Goal: Check status: Check status

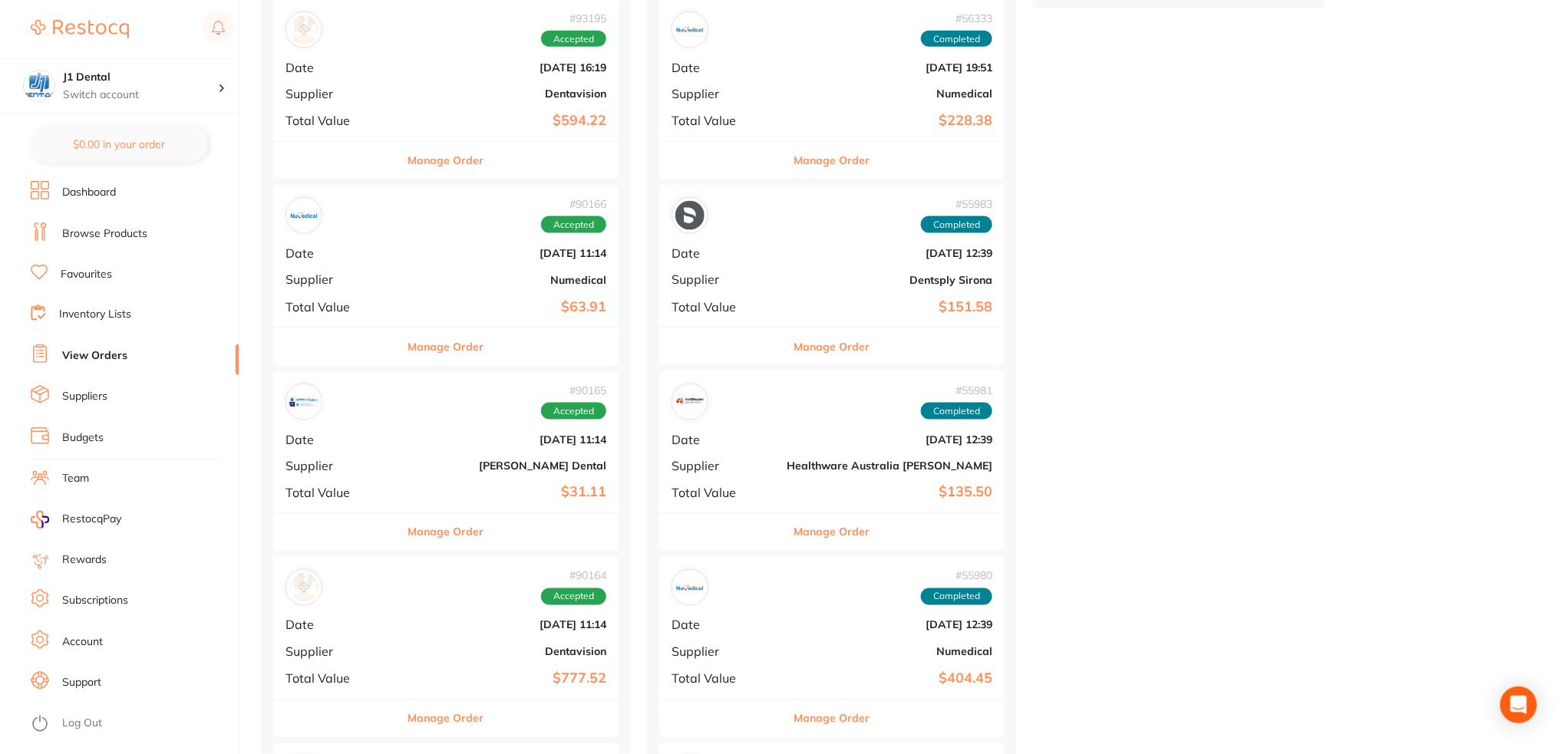
scroll to position [614, 0]
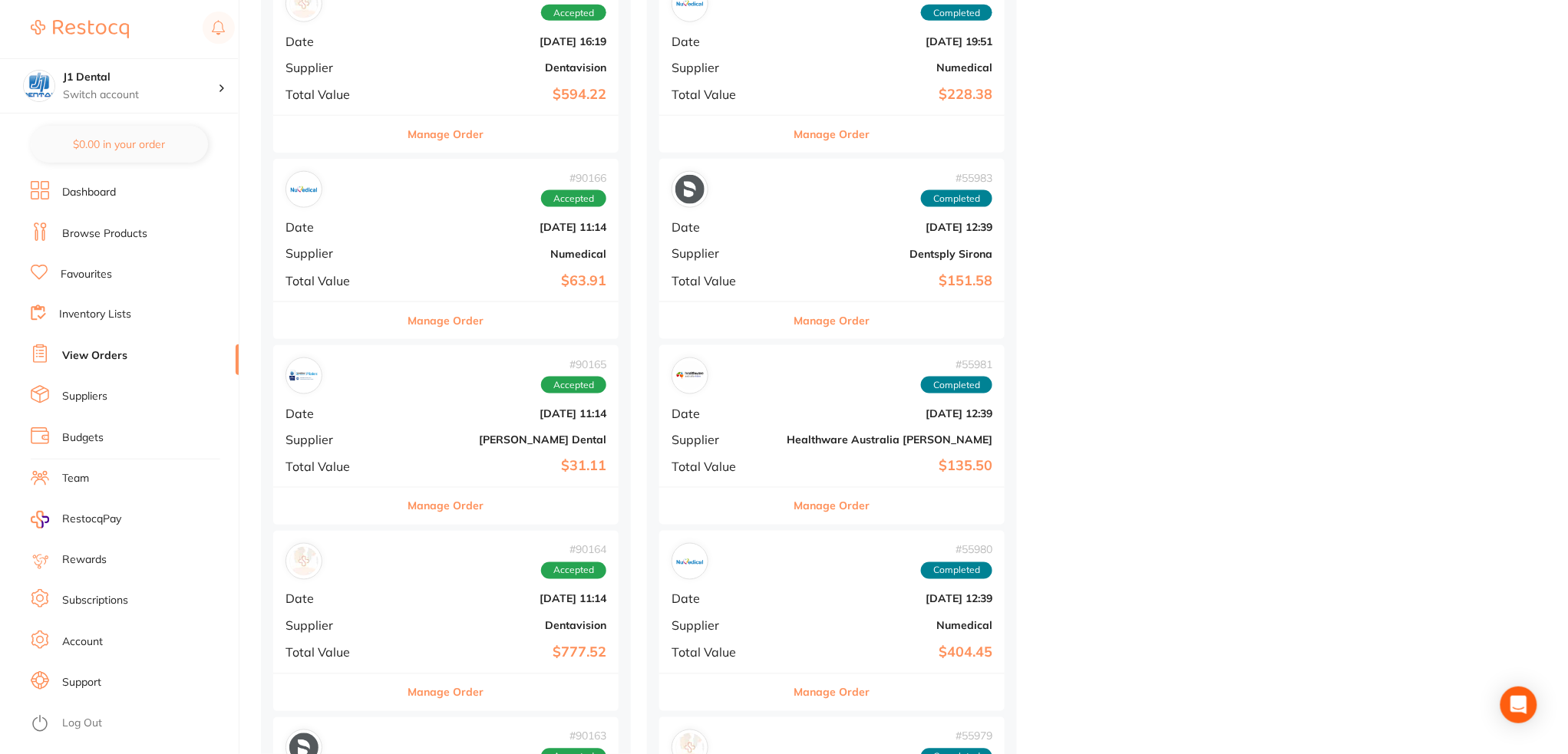
click at [511, 450] on div "# 90165 Accepted Date [DATE] 11:14 Supplier [PERSON_NAME] Dental Total Value $3…" at bounding box center [446, 416] width 346 height 142
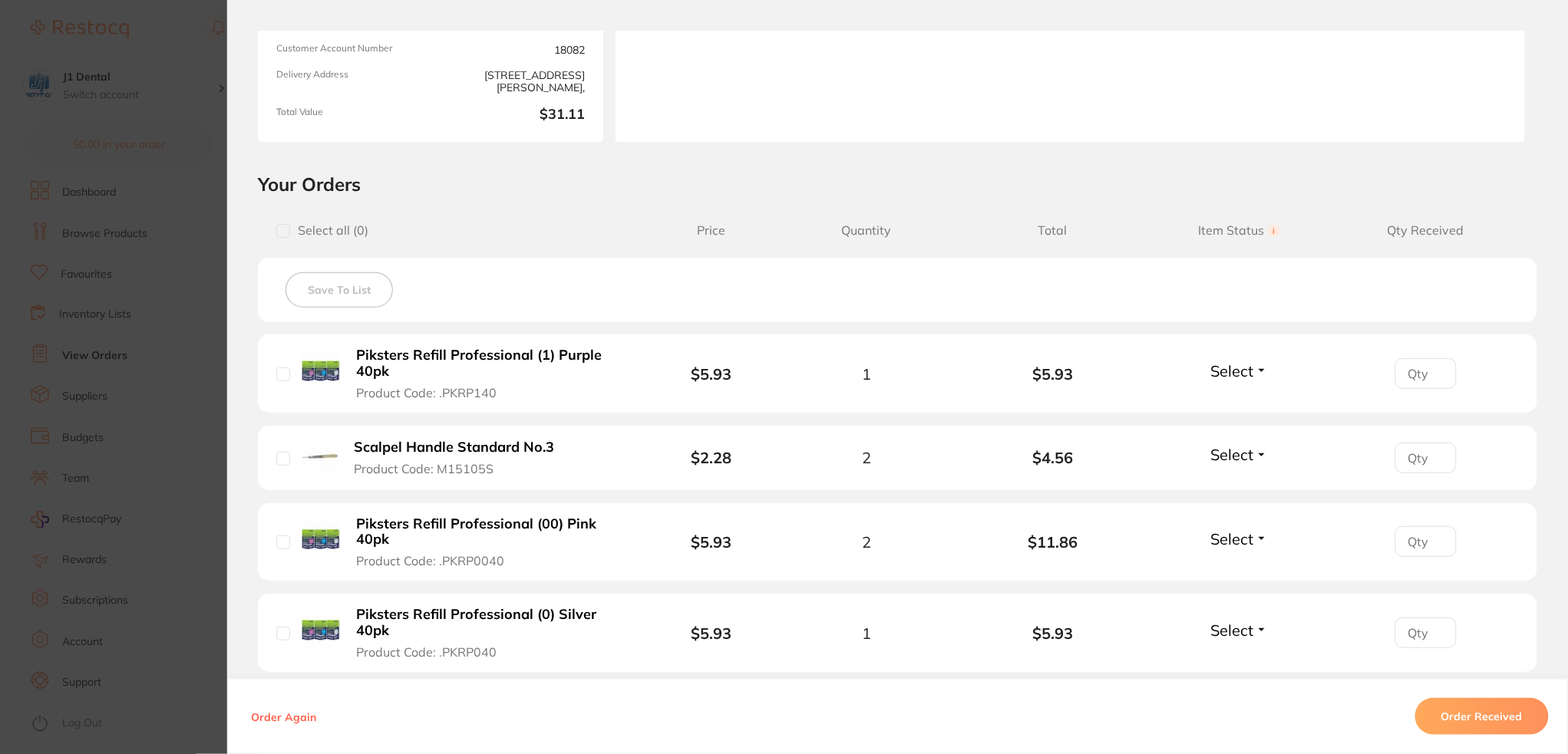
scroll to position [307, 0]
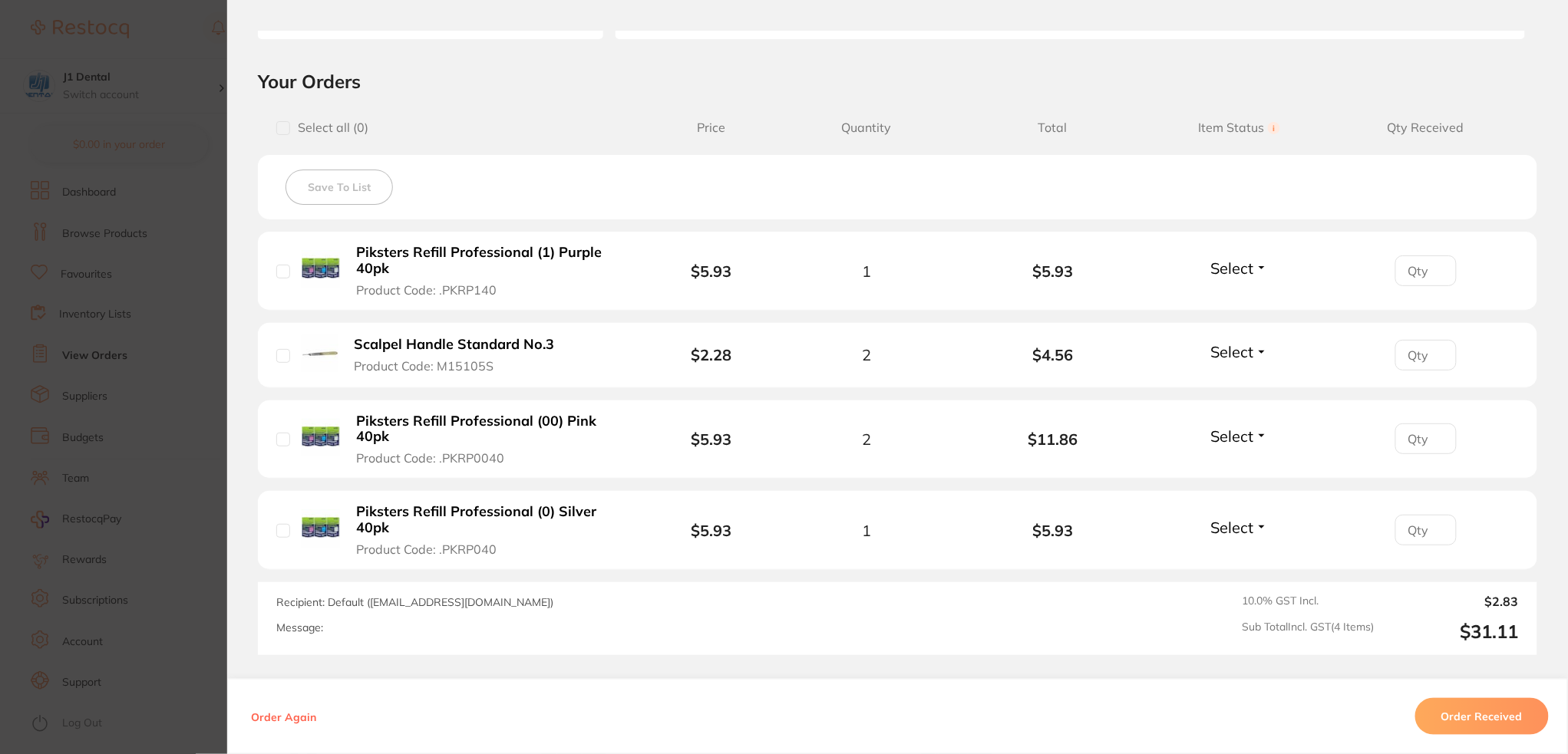
drag, startPoint x: 591, startPoint y: 506, endPoint x: 507, endPoint y: 511, distance: 84.1
click at [507, 511] on b "Piksters Refill Professional (0) Silver 40pk" at bounding box center [488, 520] width 265 height 32
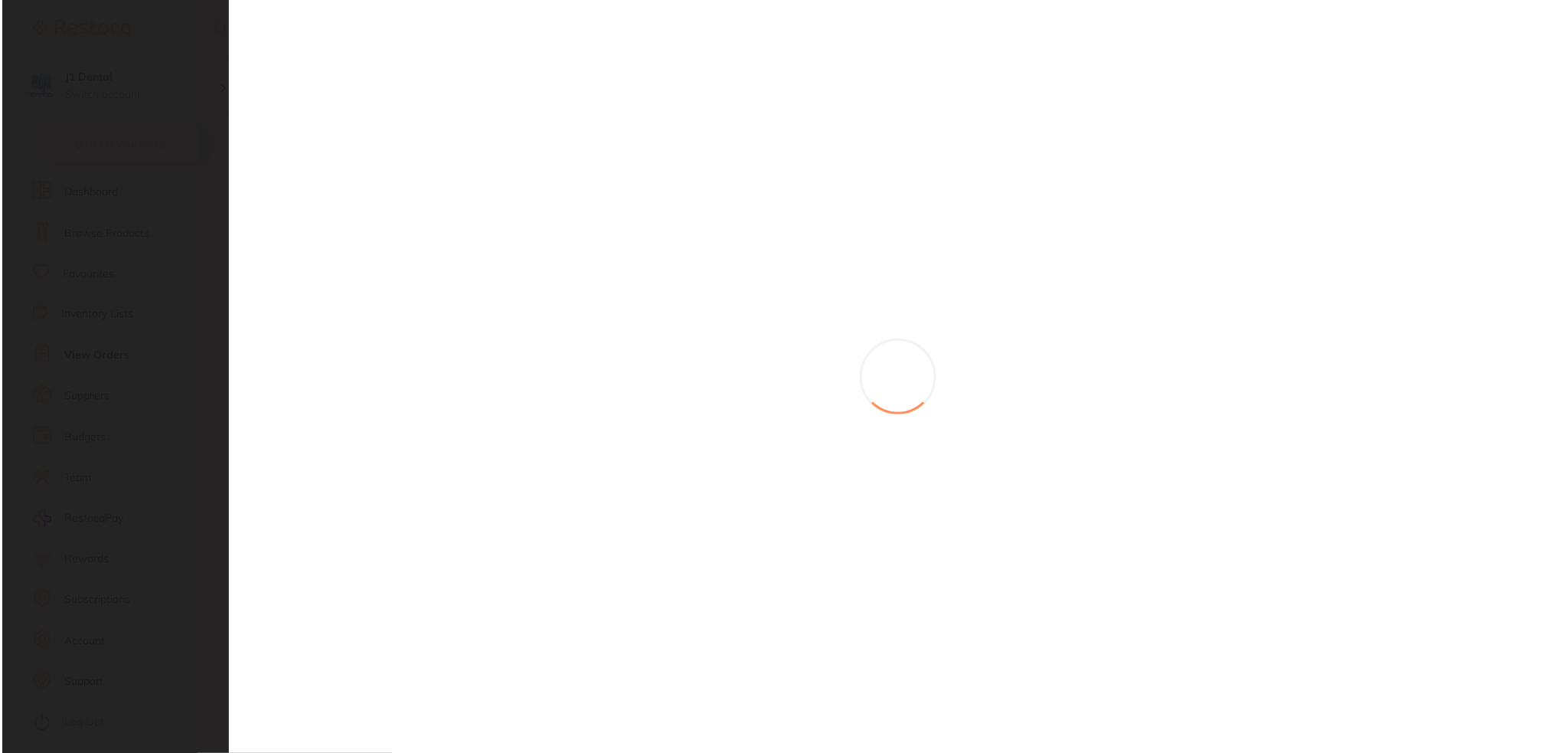
scroll to position [0, 0]
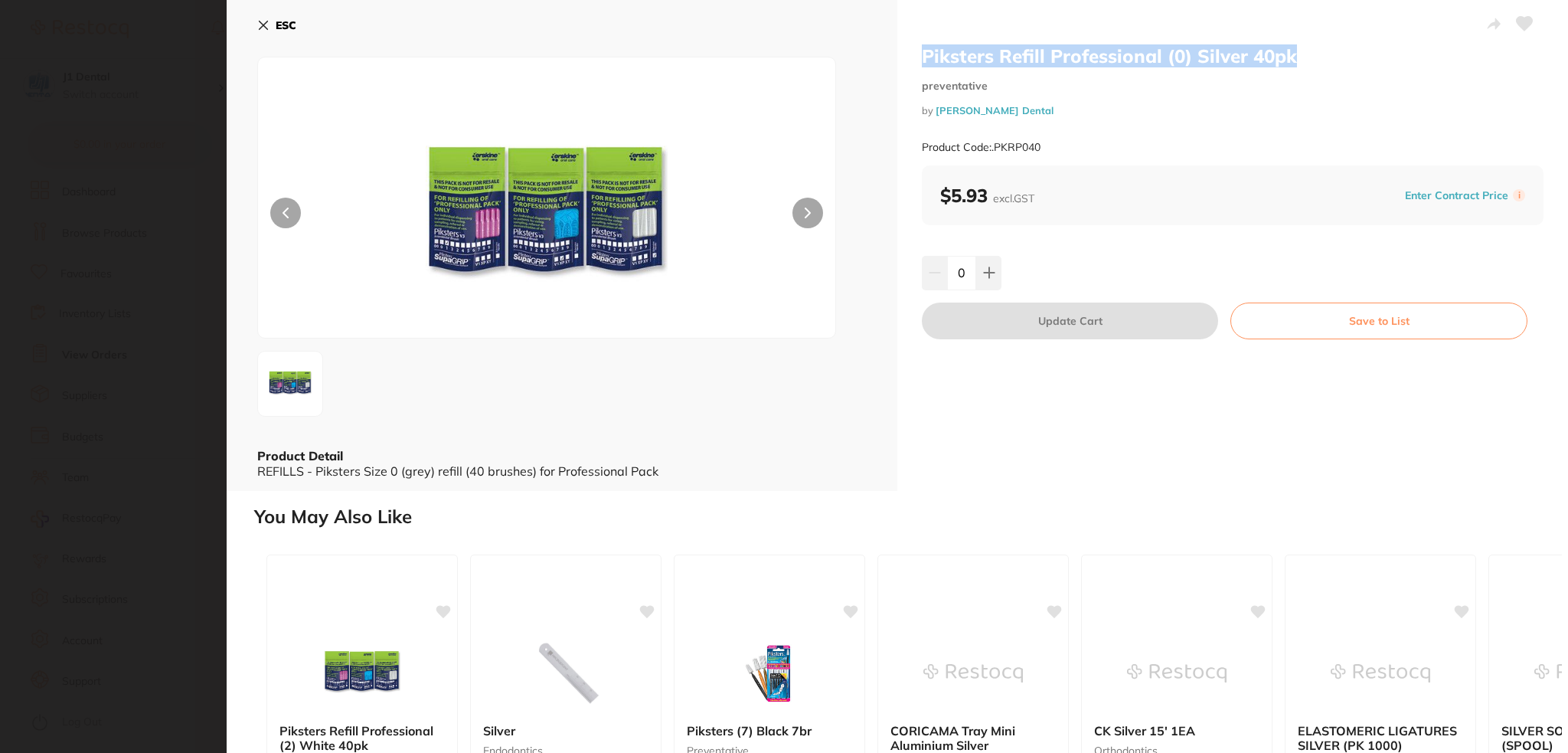
drag, startPoint x: 1302, startPoint y: 60, endPoint x: 915, endPoint y: 53, distance: 387.1
click at [915, 54] on div "Piksters Refill Professional (0) Silver 40pk preventative by [PERSON_NAME] Dent…" at bounding box center [1233, 245] width 671 height 491
copy h2 "Piksters Refill Professional (0) Silver 40pk"
drag, startPoint x: 1060, startPoint y: 147, endPoint x: 997, endPoint y: 148, distance: 63.0
click at [997, 148] on div "Product Code: .PKRP040" at bounding box center [1233, 147] width 622 height 38
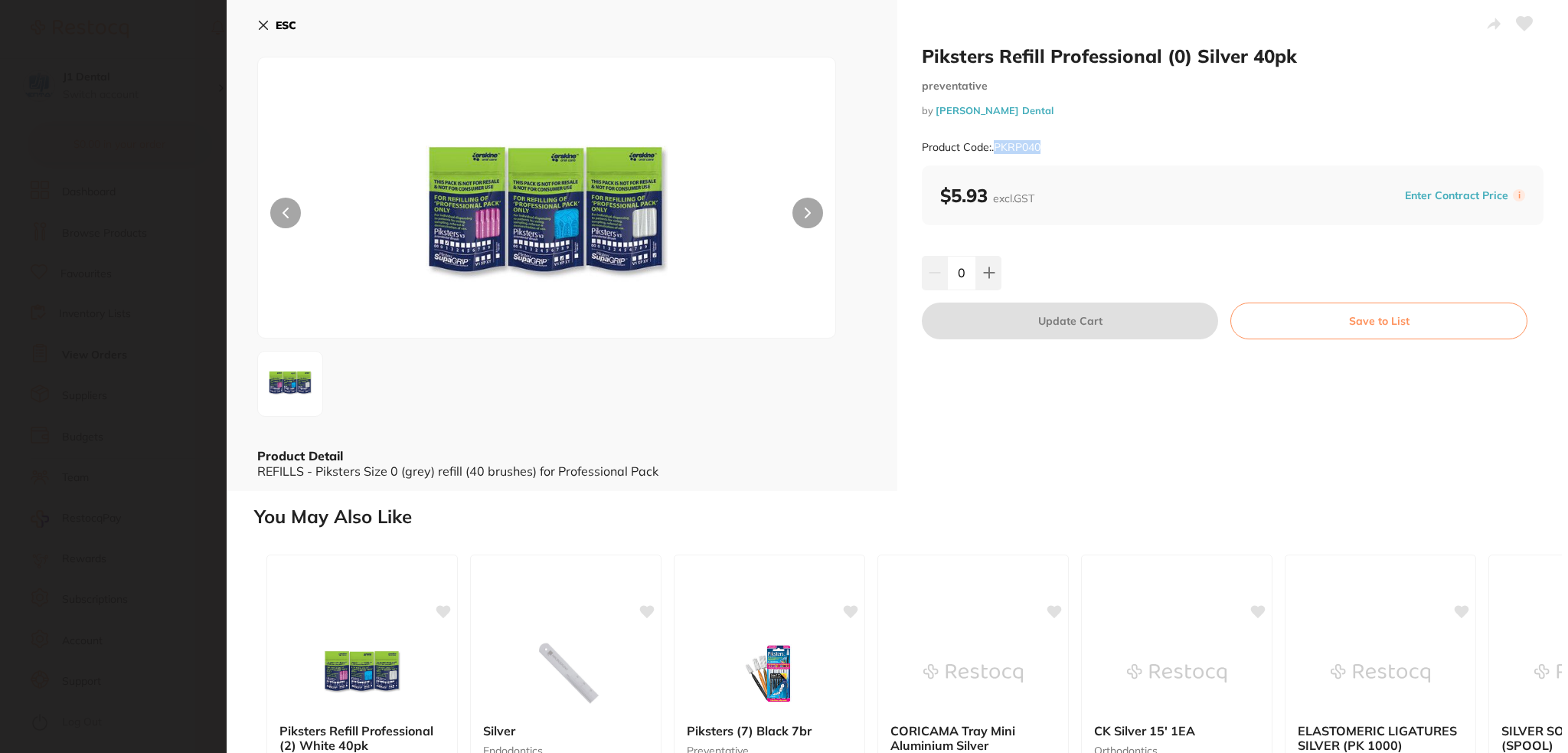
copy small "PKRP040"
click at [282, 28] on b "ESC" at bounding box center [286, 25] width 20 height 14
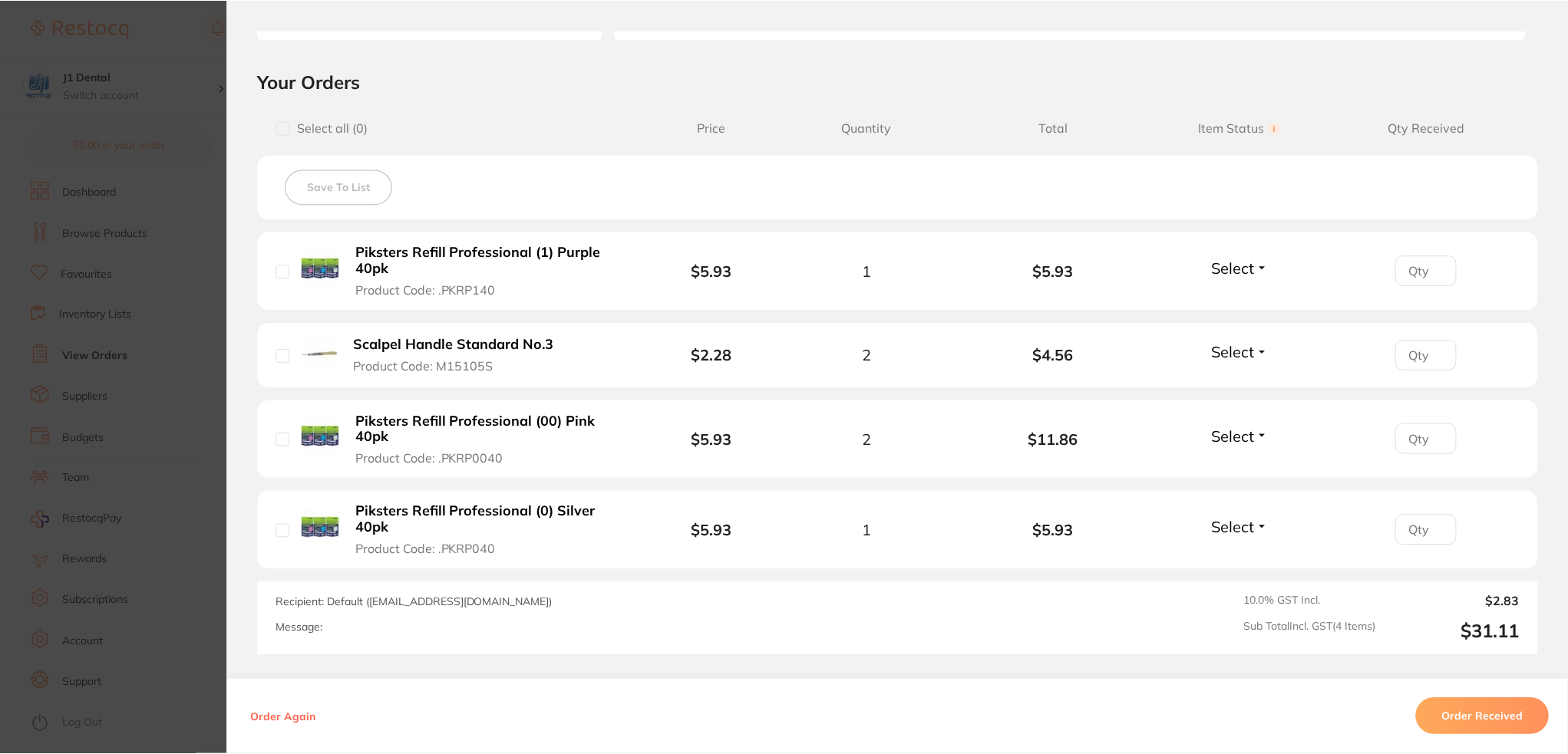
scroll to position [614, 0]
click at [563, 422] on b "Piksters Refill Professional (00) Pink 40pk" at bounding box center [488, 429] width 265 height 32
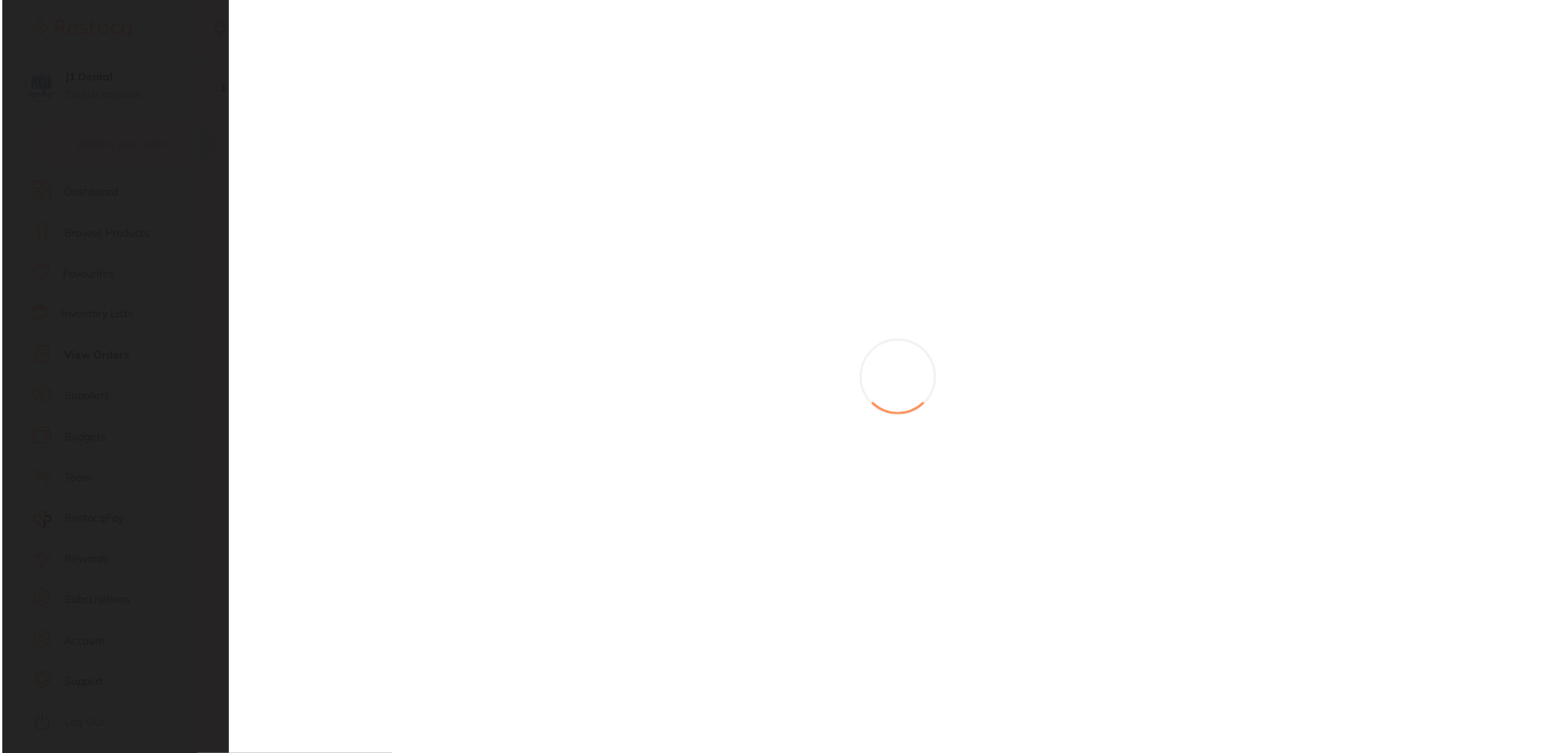
scroll to position [0, 0]
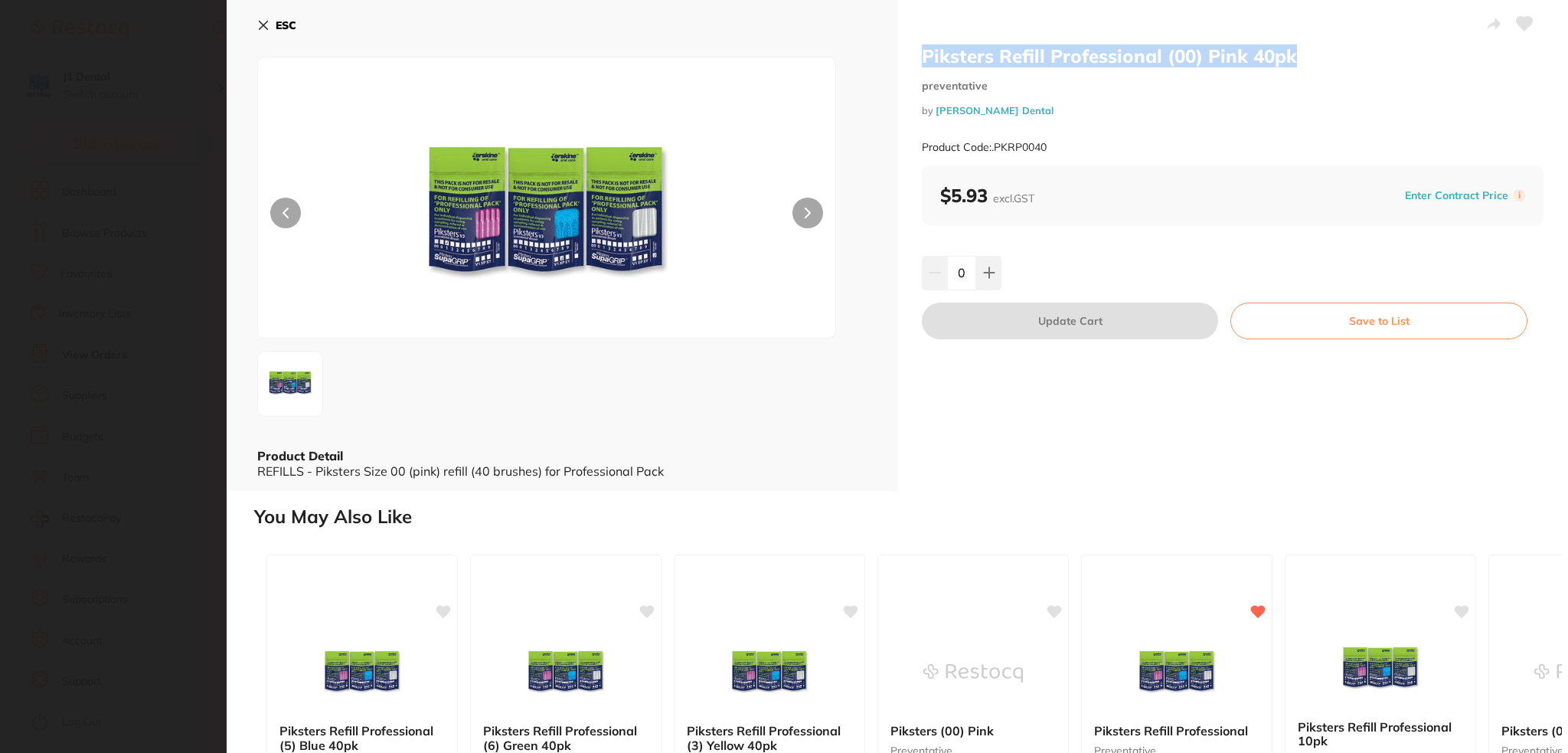
drag, startPoint x: 1318, startPoint y: 63, endPoint x: 922, endPoint y: 54, distance: 396.1
click at [922, 54] on h2 "Piksters Refill Professional (00) Pink 40pk" at bounding box center [1233, 55] width 622 height 23
copy h2 "Piksters Refill Professional (00) Pink 40pk"
drag, startPoint x: 1066, startPoint y: 143, endPoint x: 993, endPoint y: 146, distance: 73.1
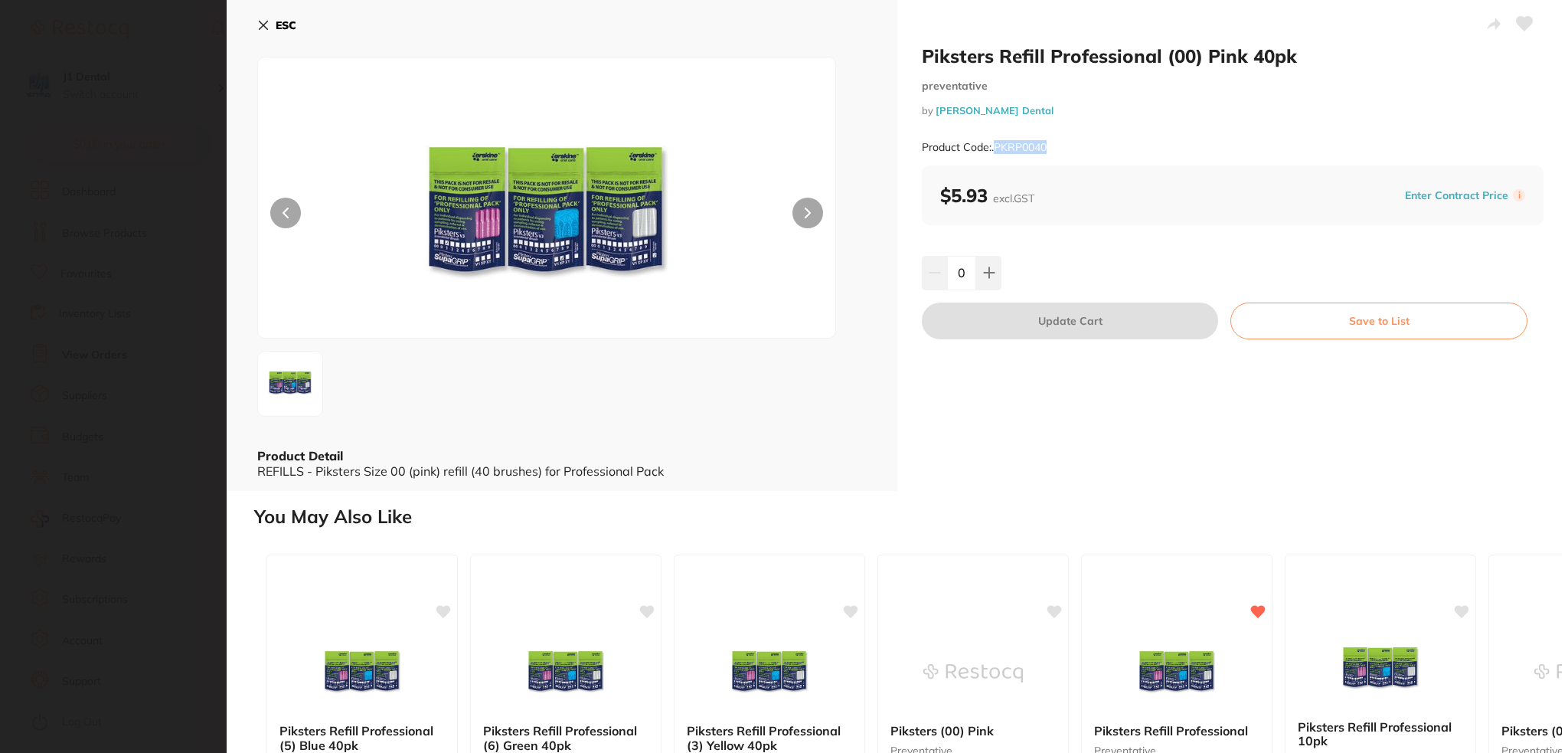
click at [993, 146] on div "Product Code: .PKRP0040" at bounding box center [1233, 147] width 622 height 38
copy small "PKRP0040"
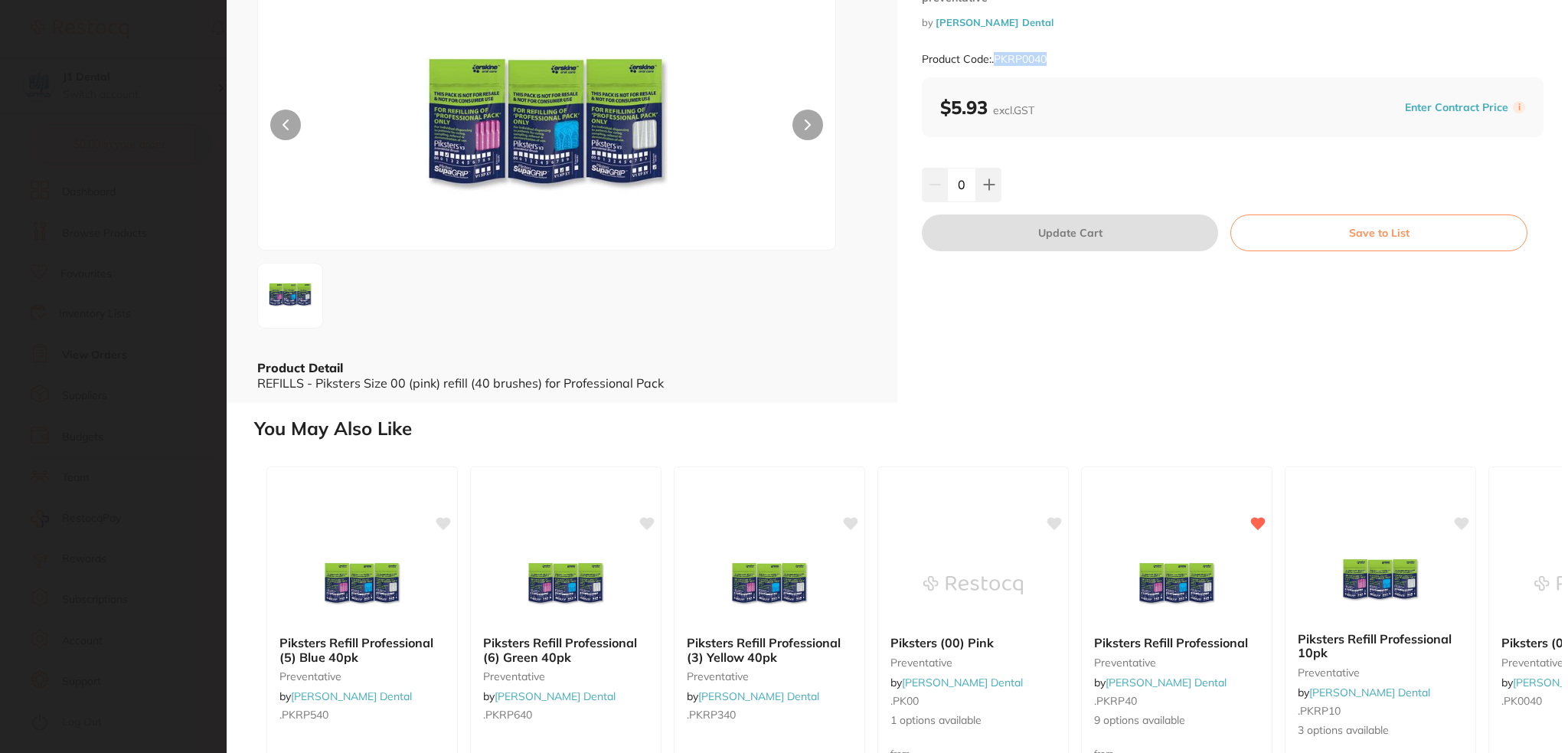
scroll to position [204, 0]
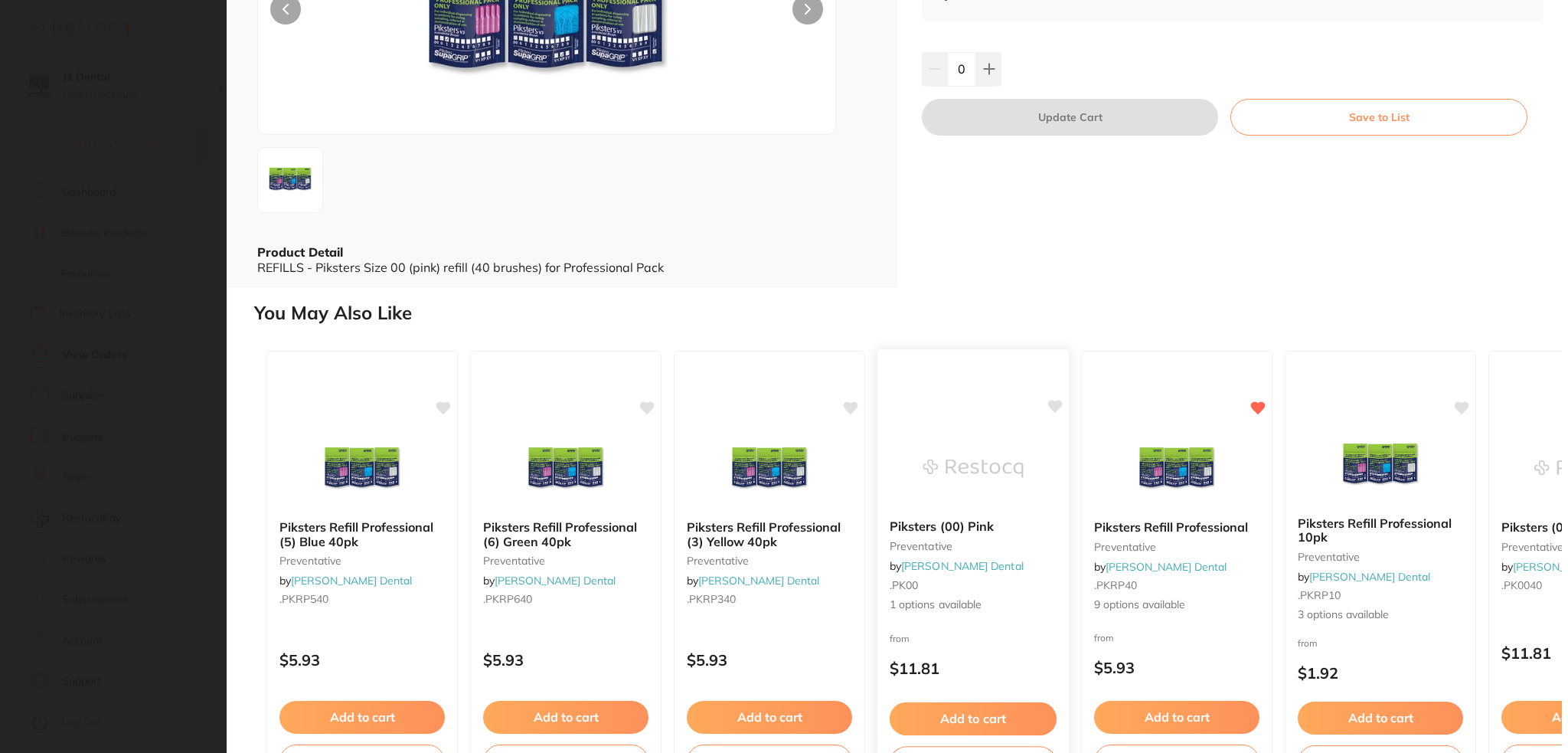
click at [914, 600] on span "1 options available" at bounding box center [973, 605] width 167 height 15
